Goal: Transaction & Acquisition: Subscribe to service/newsletter

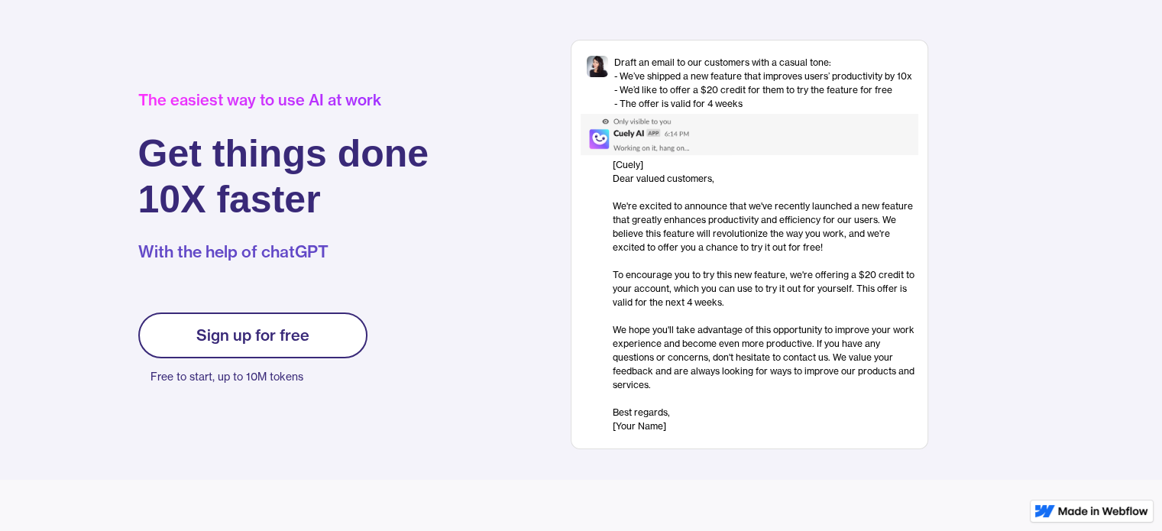
scroll to position [69, 0]
click at [309, 351] on link "Sign up for free" at bounding box center [252, 334] width 229 height 46
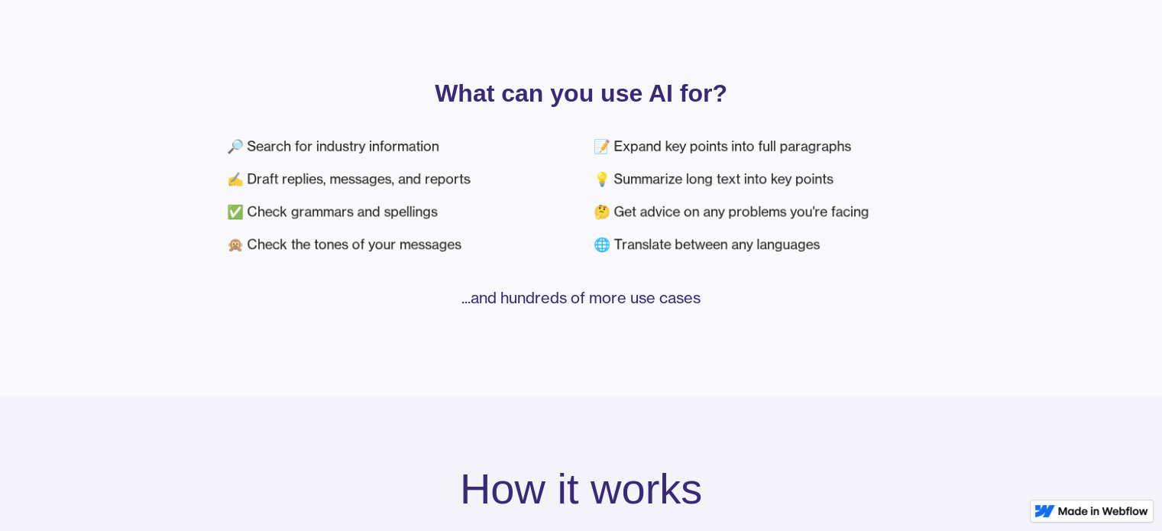
scroll to position [577, 0]
